Goal: Task Accomplishment & Management: Manage account settings

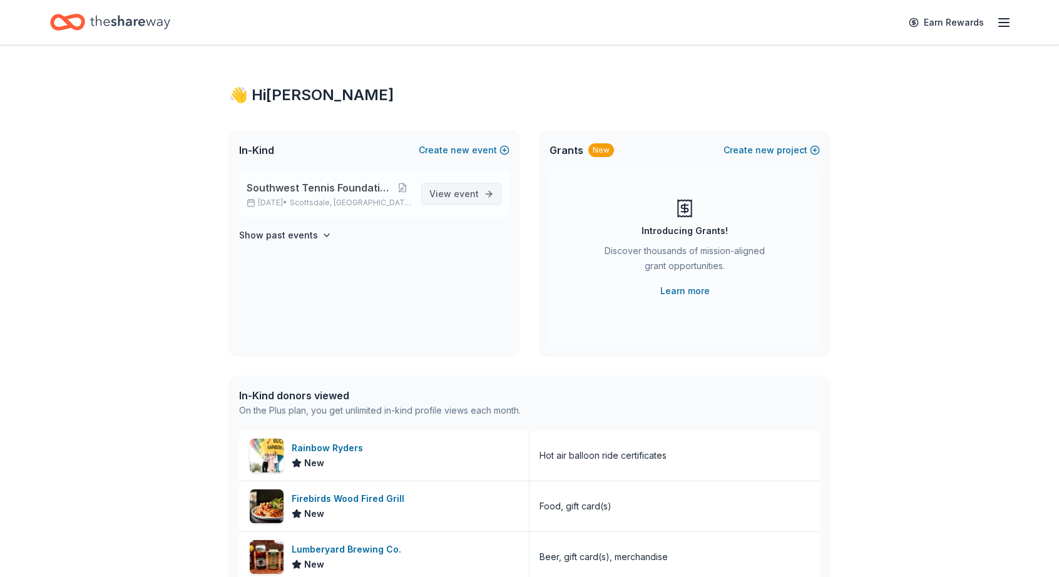
click at [456, 196] on span "event" at bounding box center [466, 193] width 25 height 11
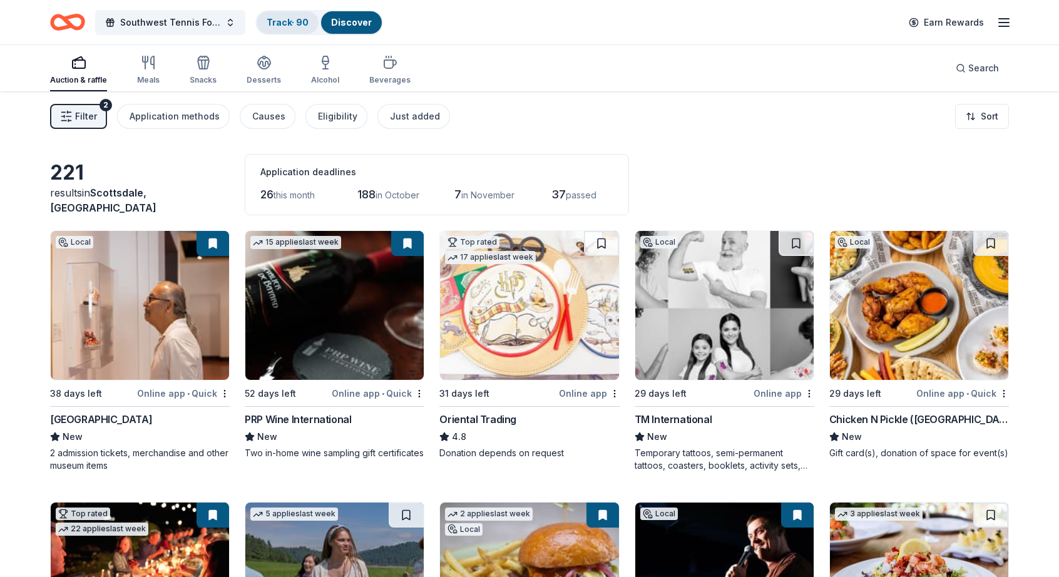
click at [287, 12] on div "Track · 90" at bounding box center [288, 22] width 62 height 23
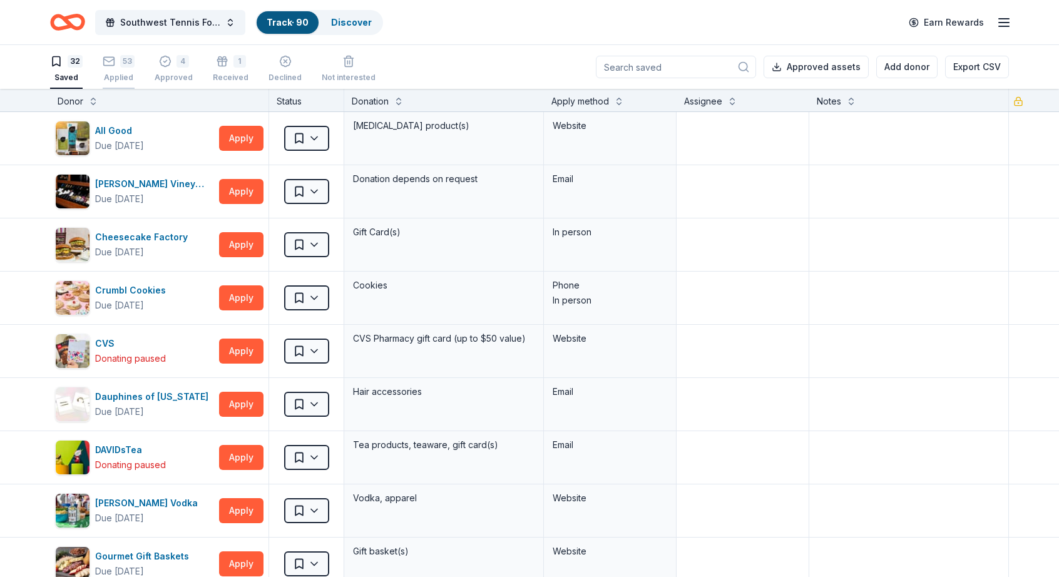
click at [125, 73] on div "Applied" at bounding box center [119, 78] width 32 height 10
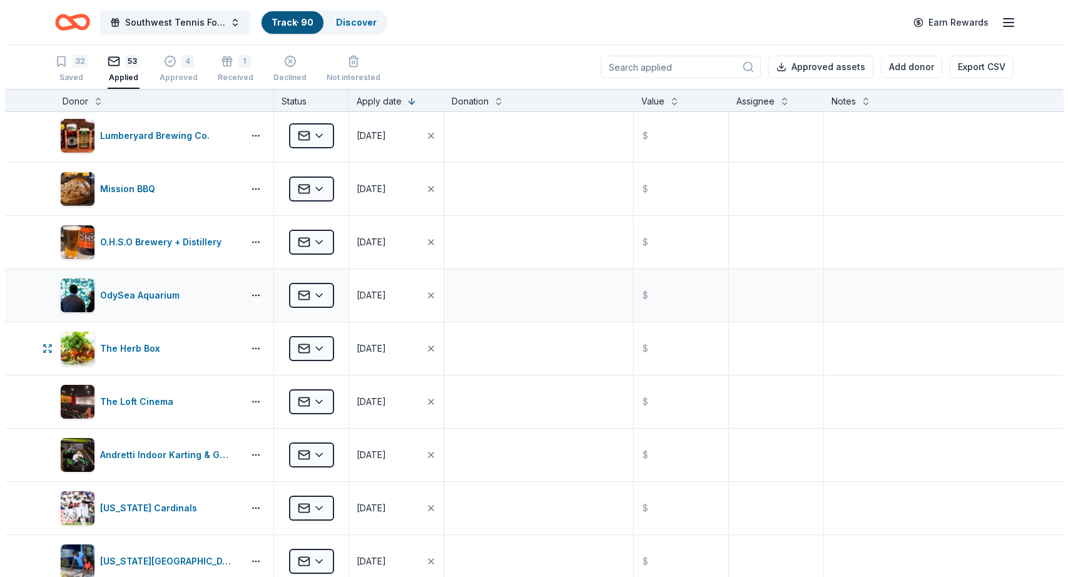
scroll to position [198, 0]
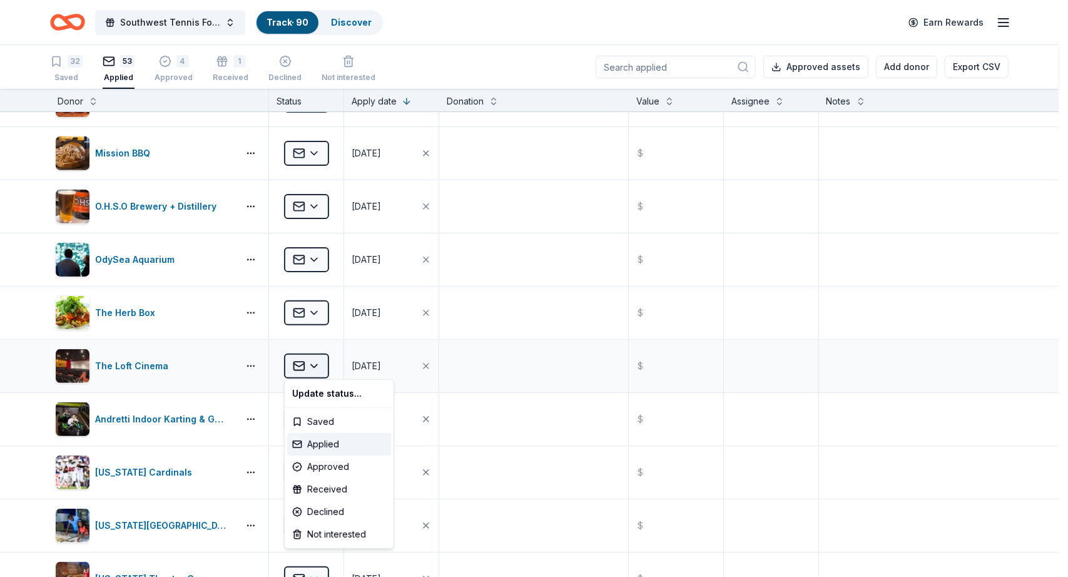
click at [317, 367] on html "Southwest Tennis Foundation Silent Auction Track · 90 Discover Earn Rewards 32 …" at bounding box center [534, 288] width 1068 height 577
click at [332, 509] on div "Declined" at bounding box center [339, 511] width 104 height 23
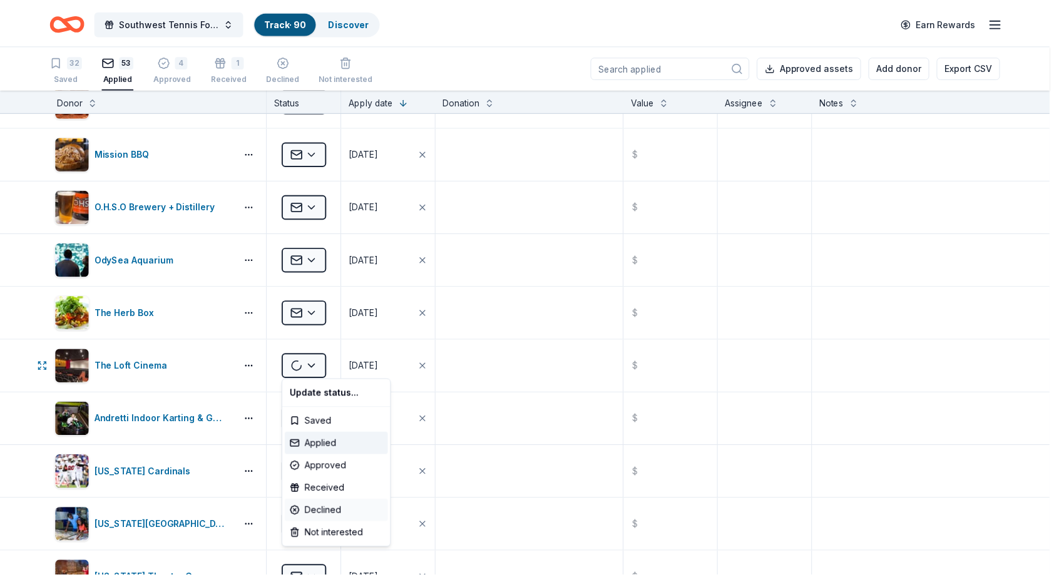
scroll to position [0, 0]
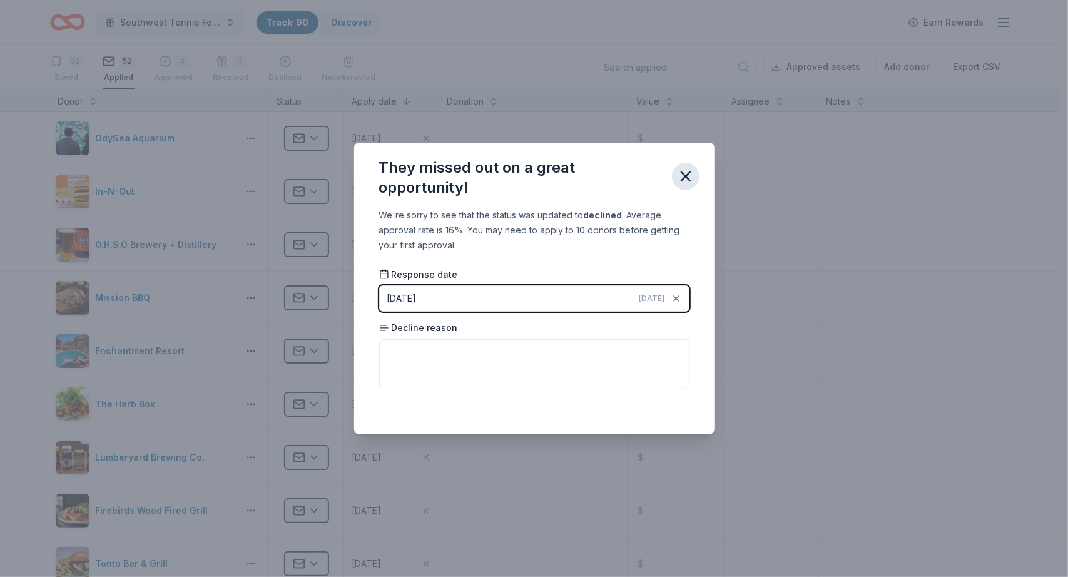
click at [686, 168] on icon "button" at bounding box center [686, 177] width 18 height 18
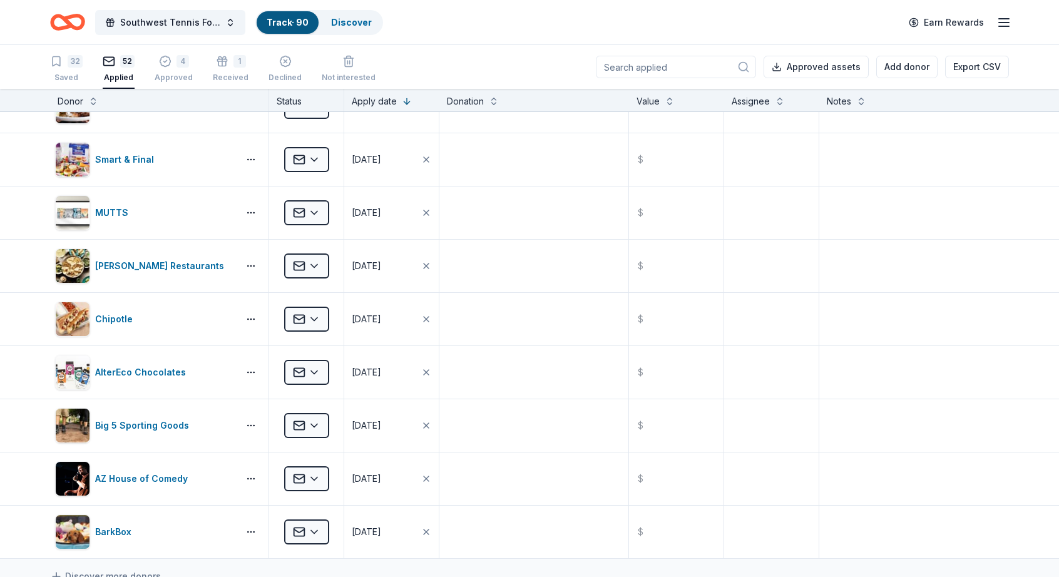
scroll to position [2337, 0]
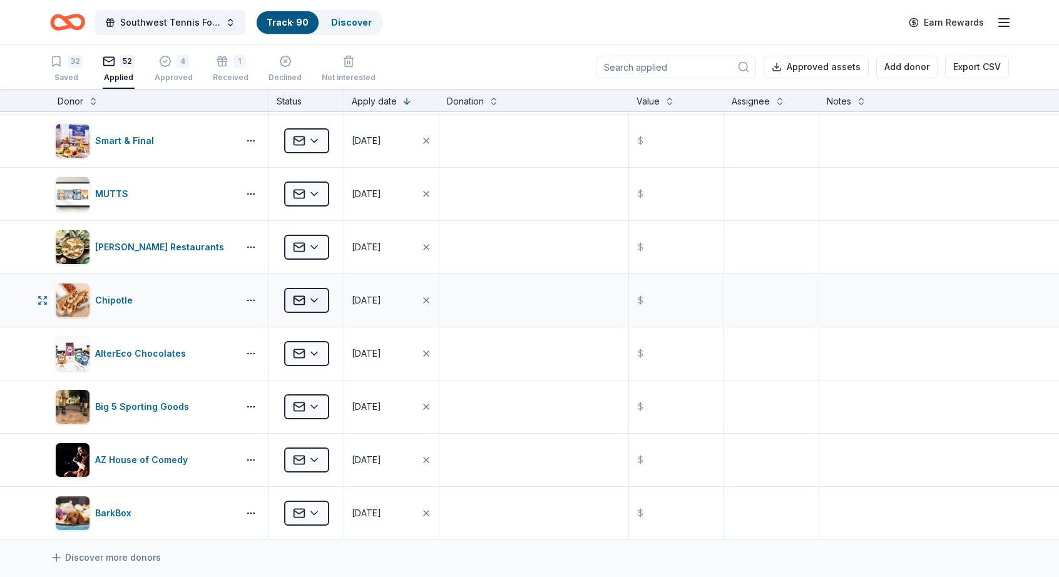
click at [315, 291] on html "Southwest Tennis Foundation Silent Auction Track · 90 Discover Earn Rewards 32 …" at bounding box center [529, 288] width 1059 height 577
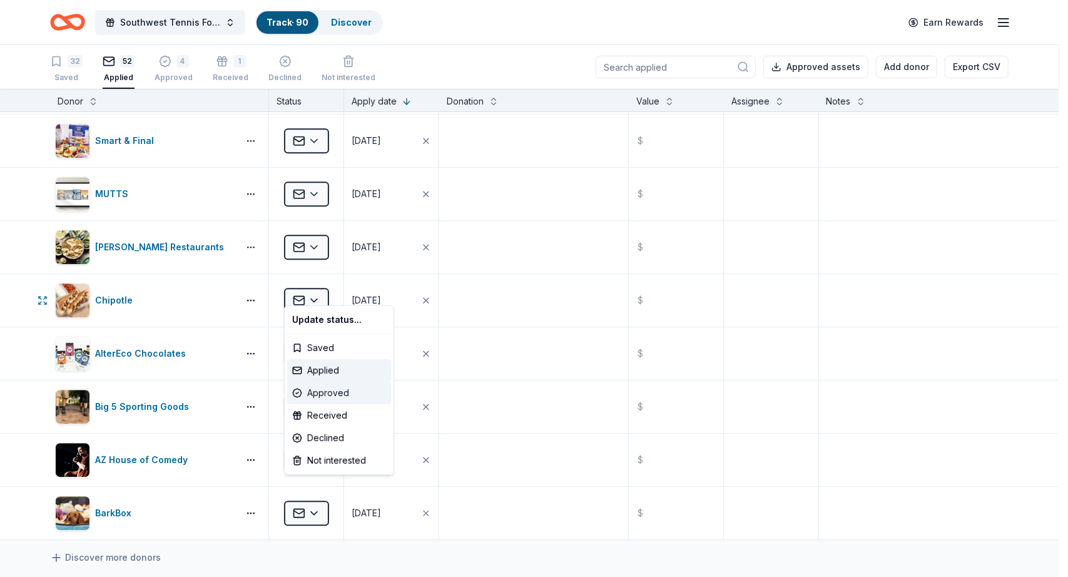
click at [329, 391] on div "Approved" at bounding box center [339, 393] width 104 height 23
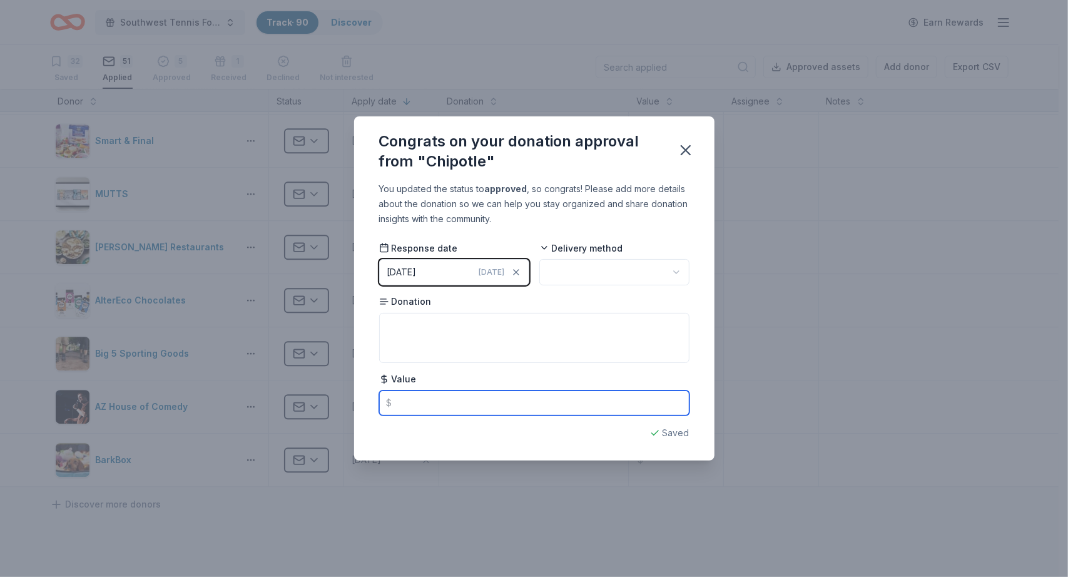
click at [404, 400] on input "text" at bounding box center [534, 402] width 310 height 25
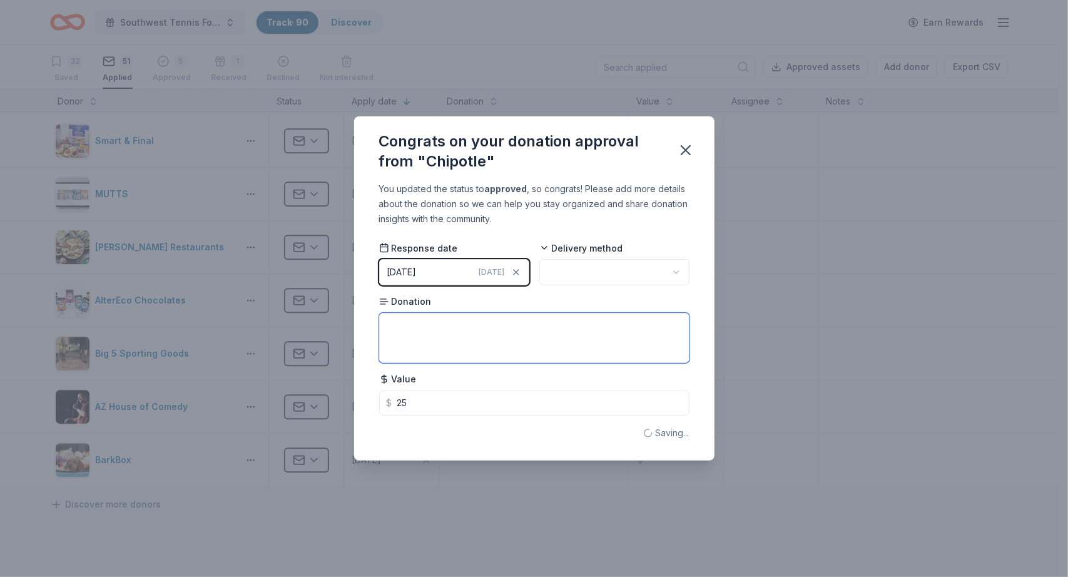
type input "25.00"
click at [483, 330] on textarea at bounding box center [534, 338] width 310 height 50
type textarea "2 entree cards and a chips and salsa"
click at [674, 273] on html "Southwest Tennis Foundation Silent Auction Track · 90 Discover Earn Rewards 32 …" at bounding box center [534, 288] width 1068 height 577
click at [693, 146] on icon "button" at bounding box center [686, 150] width 18 height 18
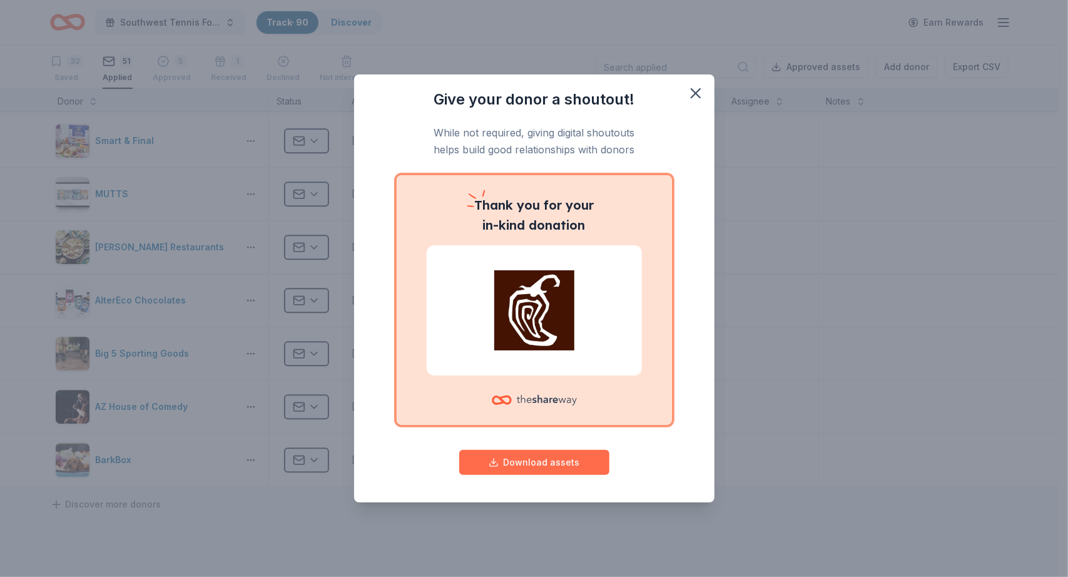
click at [527, 461] on button "Download assets" at bounding box center [534, 462] width 150 height 25
click at [687, 90] on icon "button" at bounding box center [696, 93] width 18 height 18
